Goal: Transaction & Acquisition: Book appointment/travel/reservation

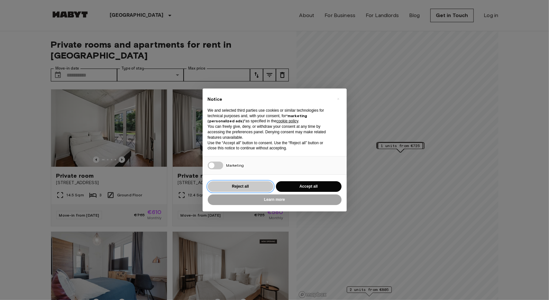
click at [252, 184] on button "Reject all" at bounding box center [241, 186] width 66 height 11
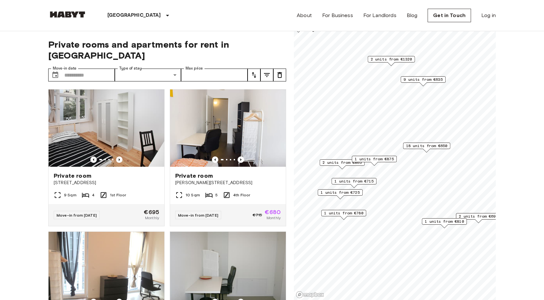
click at [438, 145] on span "18 units from €650" at bounding box center [426, 146] width 41 height 6
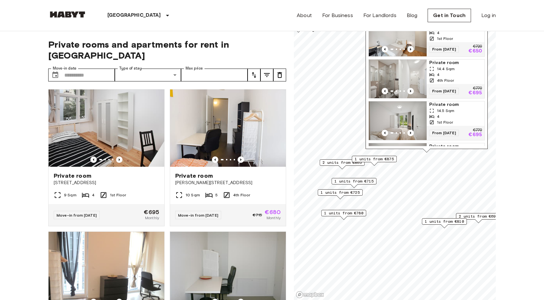
click at [399, 40] on img "Map marker" at bounding box center [398, 37] width 58 height 39
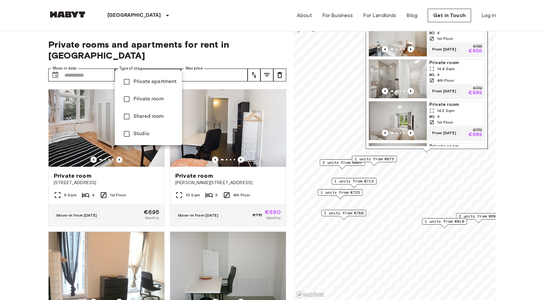
drag, startPoint x: 145, startPoint y: 61, endPoint x: 223, endPoint y: 65, distance: 78.5
click at [146, 61] on div at bounding box center [274, 150] width 549 height 300
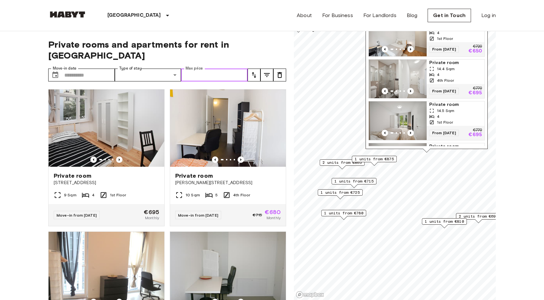
click at [225, 68] on input "Max price" at bounding box center [214, 74] width 67 height 13
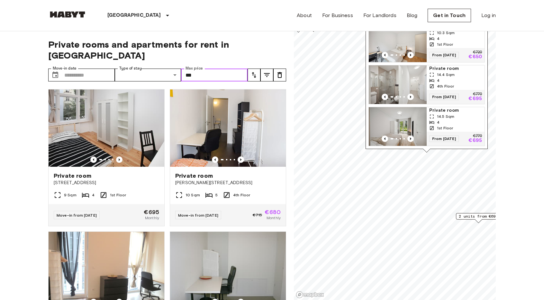
type input "***"
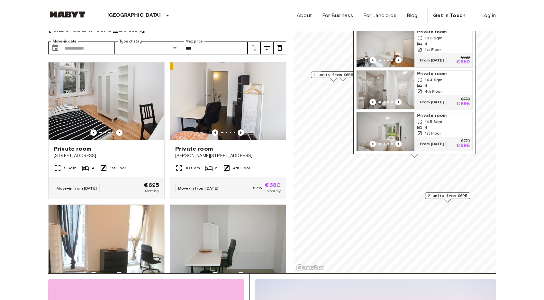
scroll to position [32, 0]
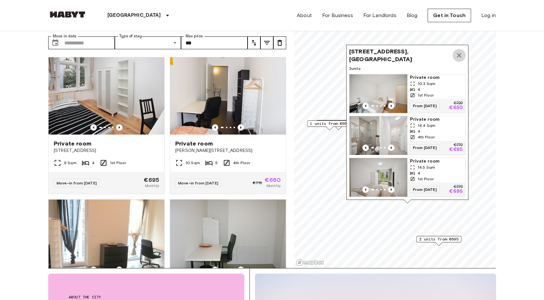
click at [460, 51] on icon "Map marker" at bounding box center [459, 55] width 8 height 8
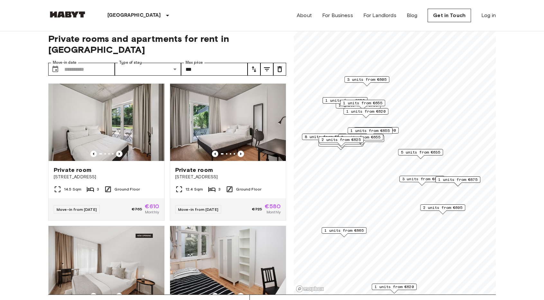
scroll to position [96, 0]
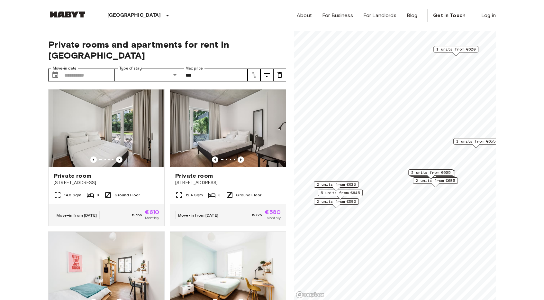
click at [351, 200] on span "2 units from €580" at bounding box center [336, 201] width 39 height 6
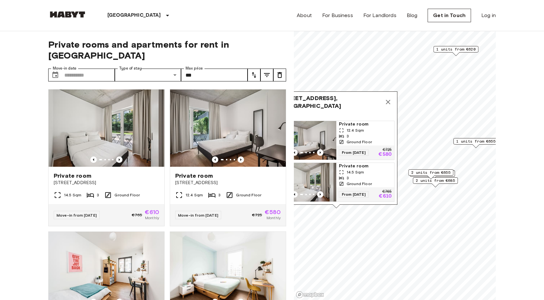
click at [325, 137] on img "Map marker" at bounding box center [307, 140] width 58 height 39
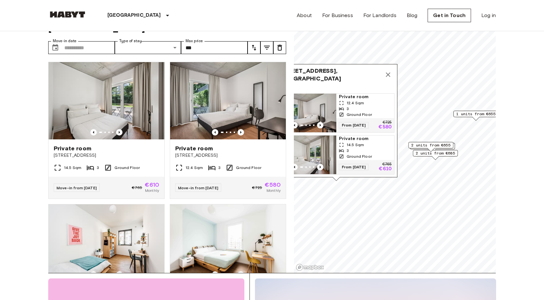
scroll to position [32, 0]
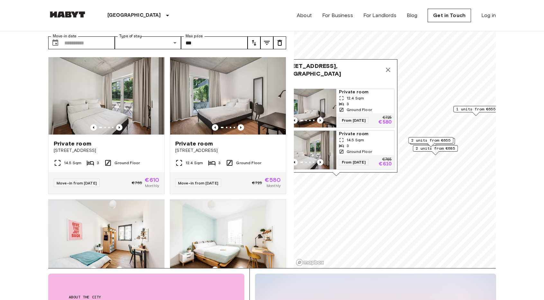
click at [368, 143] on div "3" at bounding box center [365, 146] width 53 height 6
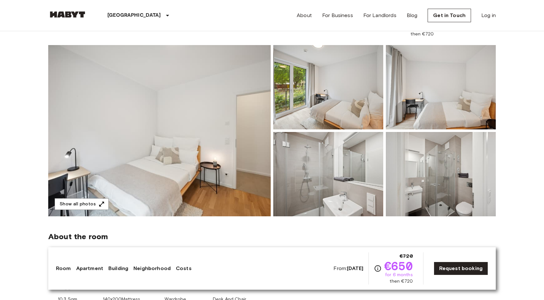
scroll to position [32, 0]
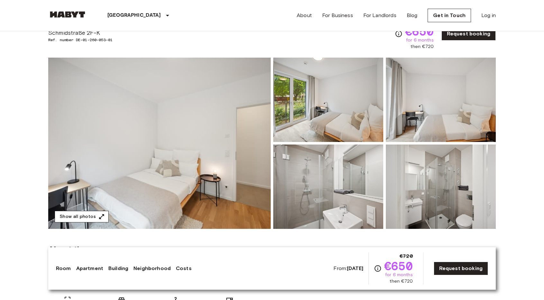
click at [102, 212] on button "Show all photos" at bounding box center [82, 216] width 54 height 12
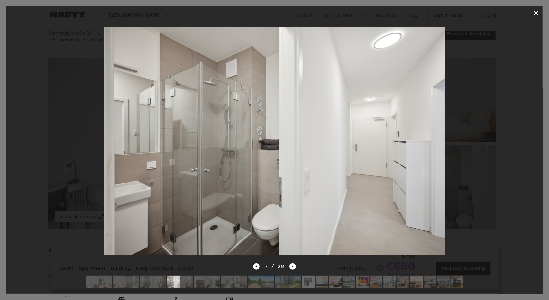
click at [469, 172] on div at bounding box center [274, 140] width 536 height 243
click at [537, 11] on icon "button" at bounding box center [535, 13] width 4 height 4
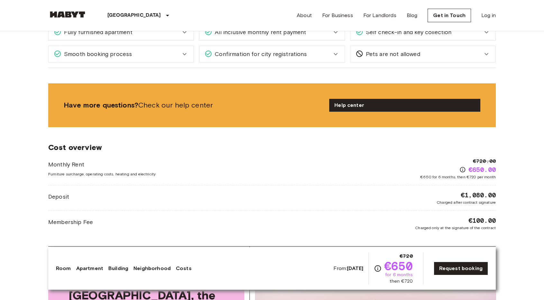
scroll to position [964, 0]
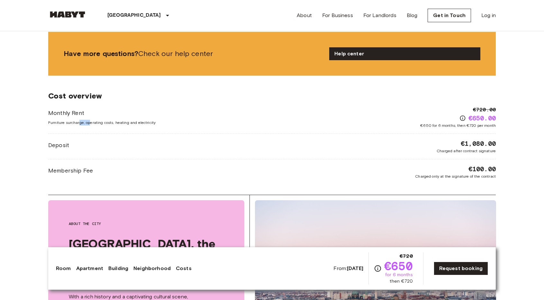
drag, startPoint x: 79, startPoint y: 120, endPoint x: 91, endPoint y: 120, distance: 11.6
click at [89, 120] on span "Furniture surcharge, operating costs, heating and electricity" at bounding box center [101, 123] width 107 height 6
click at [107, 120] on span "Furniture surcharge, operating costs, heating and electricity" at bounding box center [101, 123] width 107 height 6
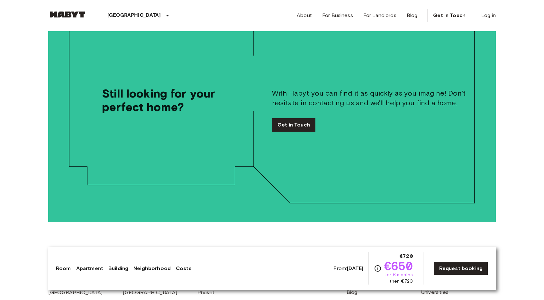
scroll to position [1543, 0]
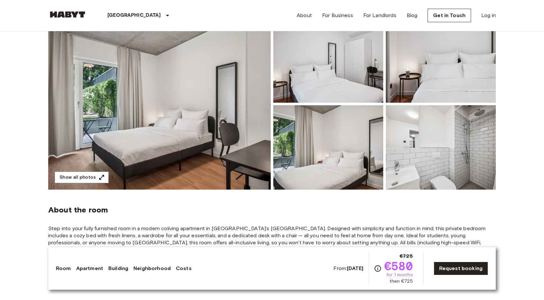
scroll to position [32, 0]
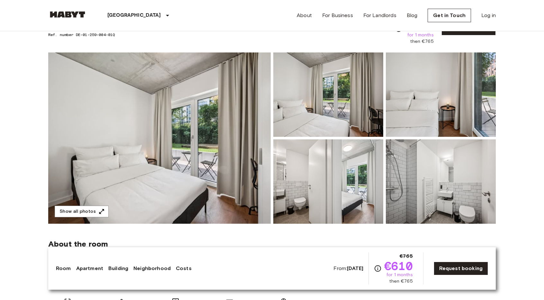
scroll to position [32, 0]
